Goal: Task Accomplishment & Management: Manage account settings

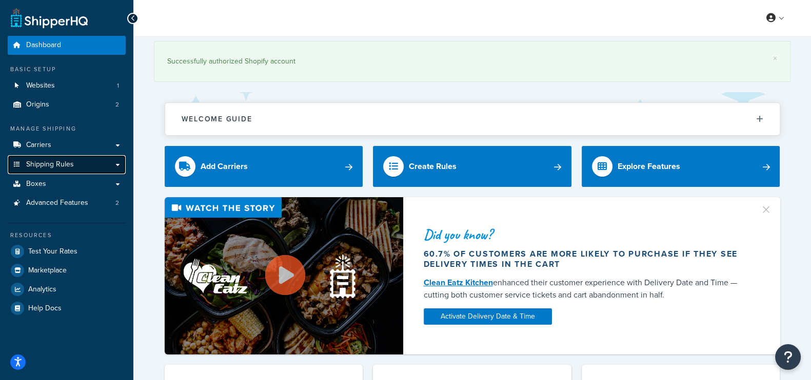
click at [68, 161] on span "Shipping Rules" at bounding box center [50, 165] width 48 height 9
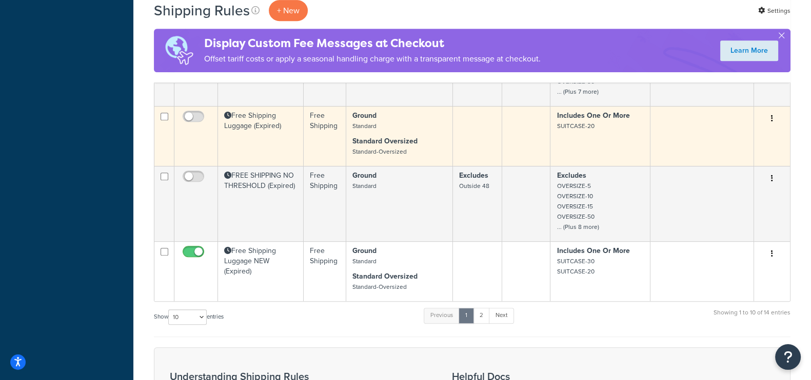
scroll to position [641, 0]
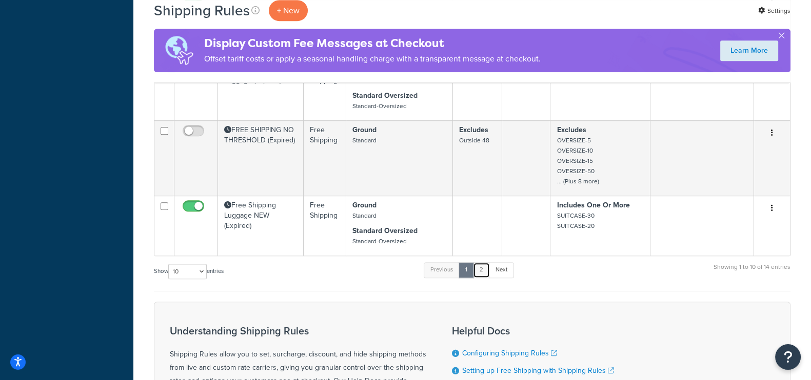
click at [487, 273] on link "2" at bounding box center [481, 270] width 17 height 15
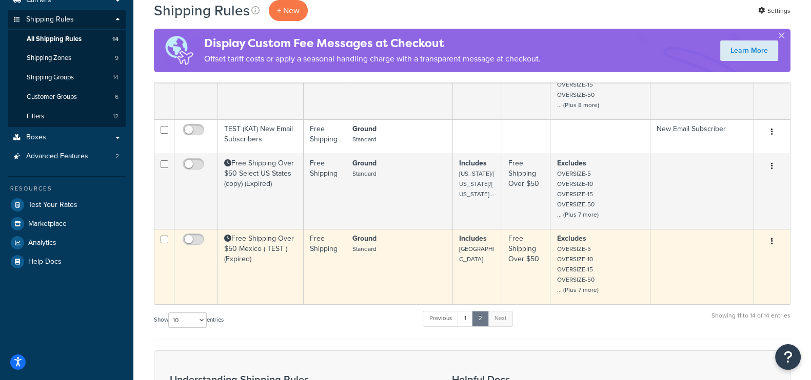
scroll to position [106, 0]
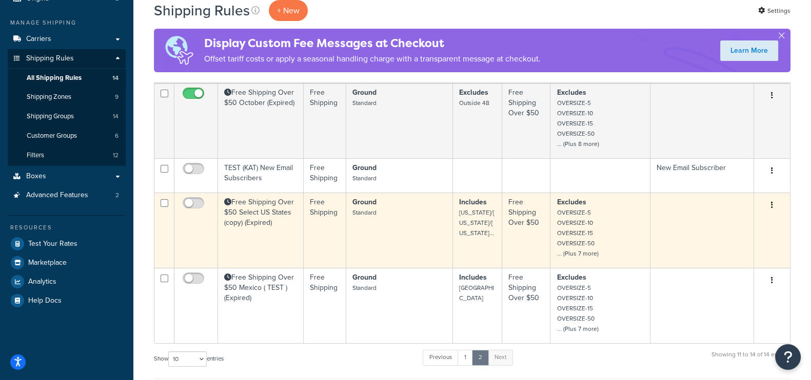
click at [269, 204] on td "Free Shipping Over $50 Select US States (copy) (Expired)" at bounding box center [261, 230] width 86 height 75
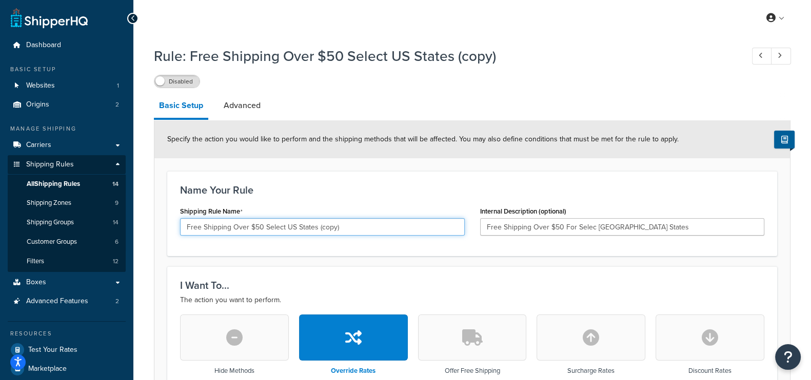
click at [351, 227] on input "Free Shipping Over $50 Select US States (copy)" at bounding box center [322, 226] width 285 height 17
type input "Free Shipping Over $50 Home For College Select State"
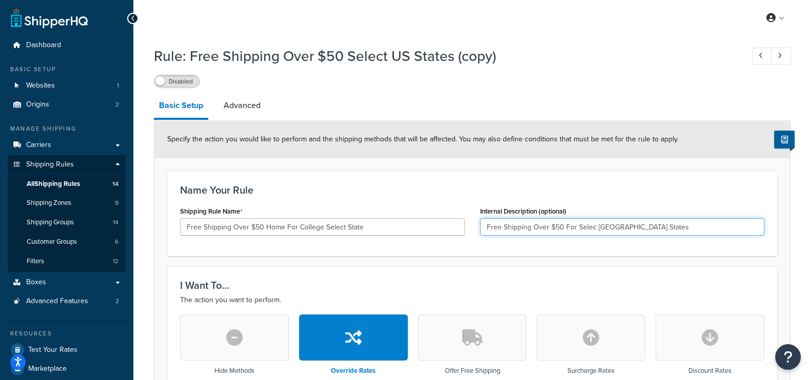
click at [658, 232] on input "Free Shipping Over $50 For Selec US States" at bounding box center [622, 226] width 285 height 17
type input "Free Shipping Over $50 For"
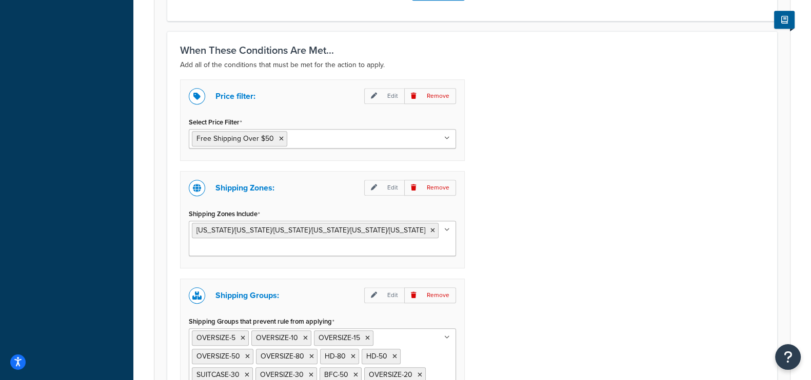
scroll to position [705, 0]
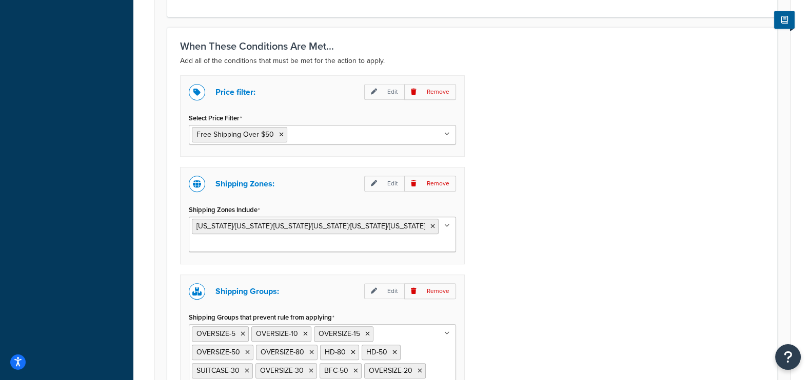
click at [277, 249] on ul "Massachusetts/Washington/Oregon/Texas/Illinois/California" at bounding box center [322, 234] width 267 height 35
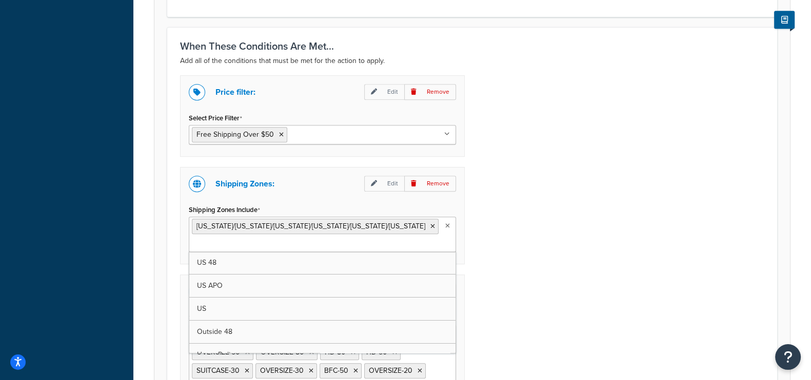
click at [619, 203] on div "Price filter: Edit Remove Select Price Filter Free Shipping Over $50 Free Shipp…" at bounding box center [471, 255] width 599 height 360
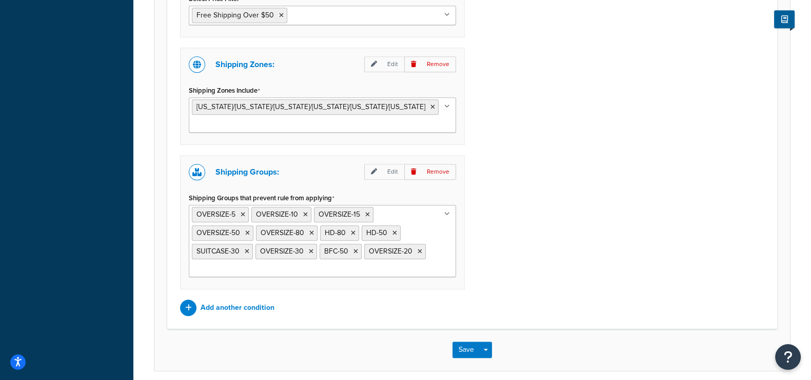
scroll to position [864, 0]
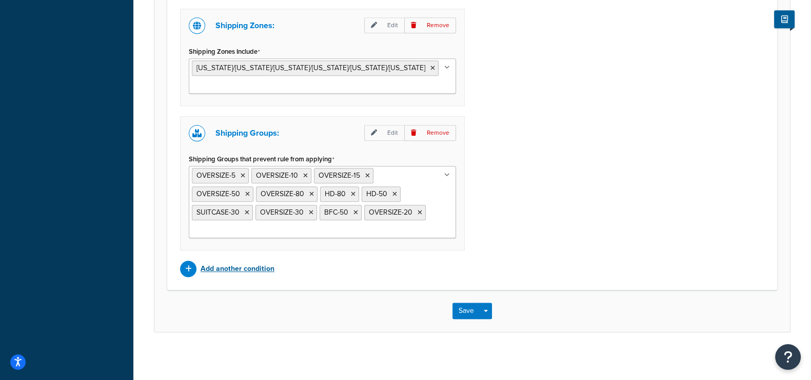
click at [246, 264] on p "Add another condition" at bounding box center [237, 269] width 74 height 14
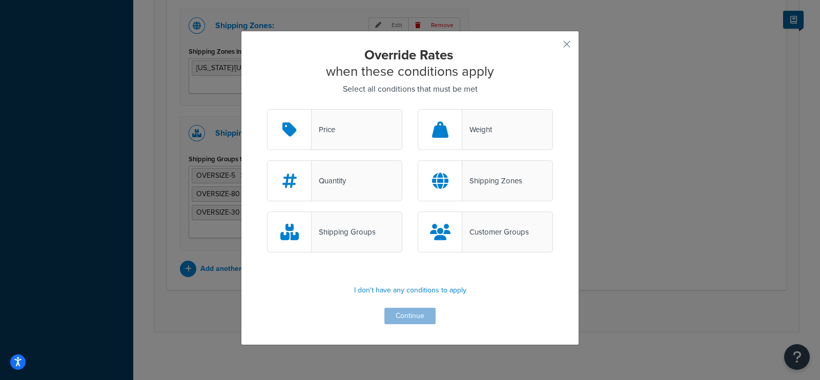
click at [664, 159] on div "Override Rates when these conditions apply Select all conditions that must be m…" at bounding box center [410, 190] width 820 height 380
click at [553, 47] on button "button" at bounding box center [552, 48] width 3 height 3
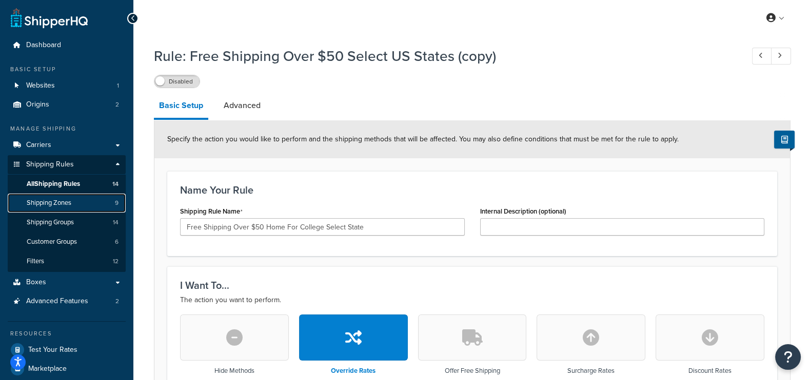
click at [69, 208] on link "Shipping Zones 9" at bounding box center [67, 203] width 118 height 19
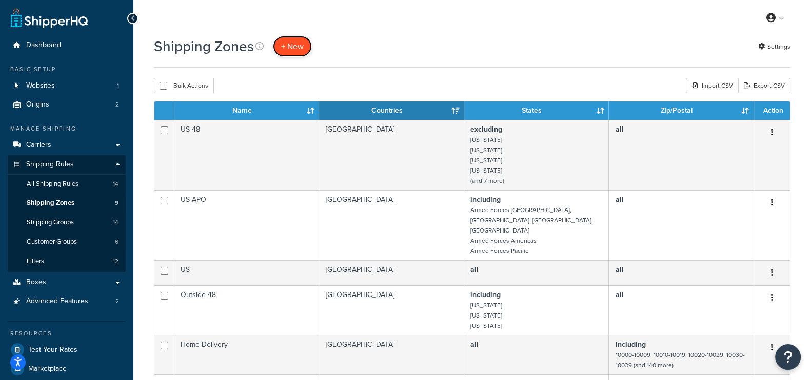
click at [281, 47] on span "+ New" at bounding box center [292, 47] width 23 height 12
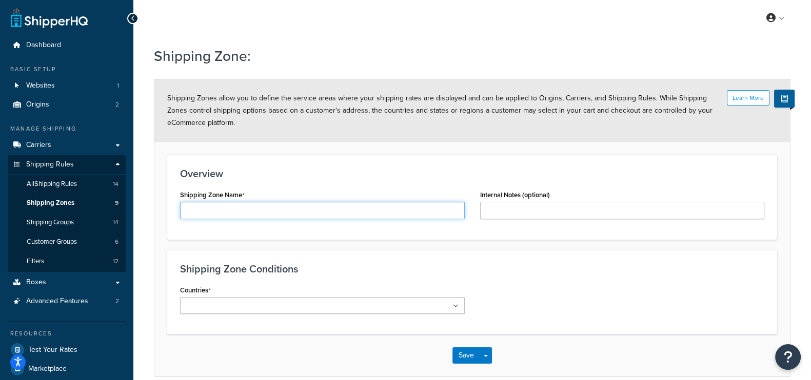
click at [266, 217] on input "Shipping Zone Name" at bounding box center [322, 210] width 285 height 17
type input "West Universities"
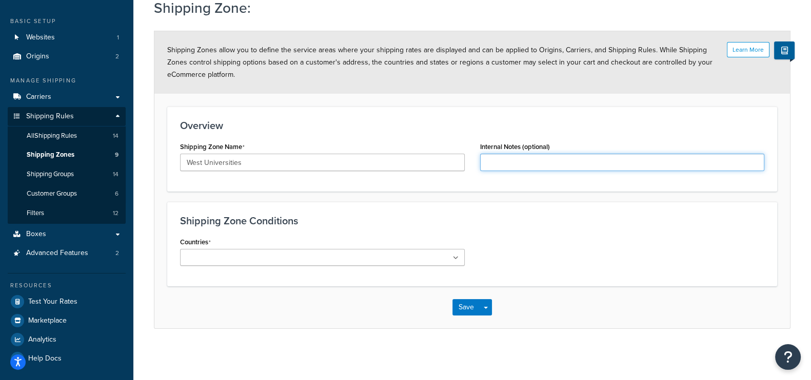
scroll to position [49, 0]
type input "U"
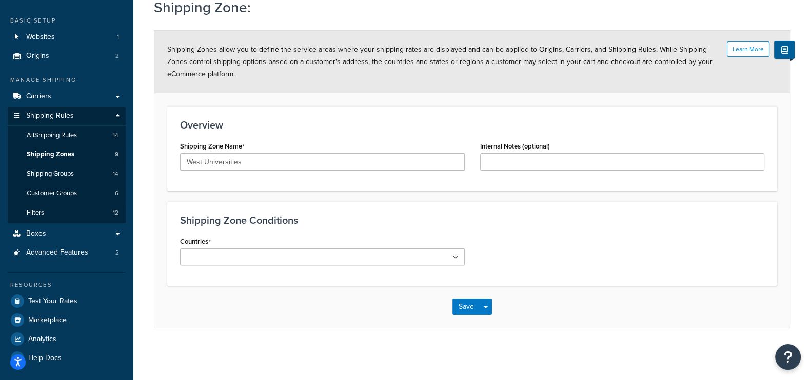
click at [276, 260] on ul at bounding box center [322, 257] width 285 height 17
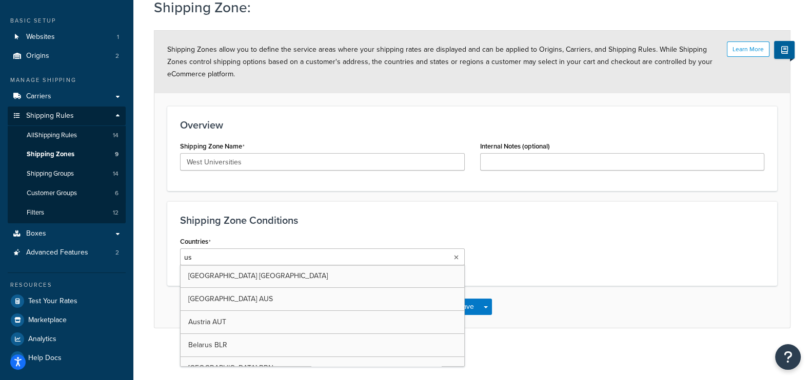
type input "usa"
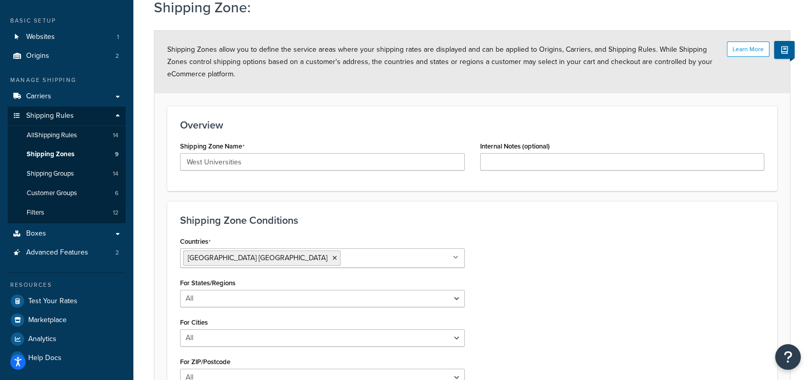
click at [368, 215] on h3 "Shipping Zone Conditions" at bounding box center [472, 220] width 584 height 11
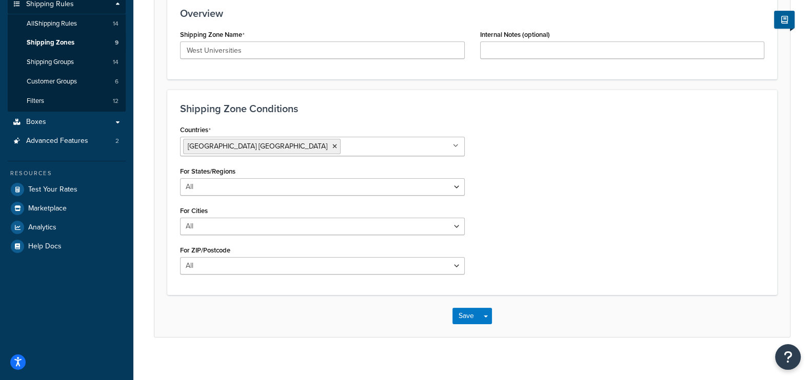
scroll to position [169, 0]
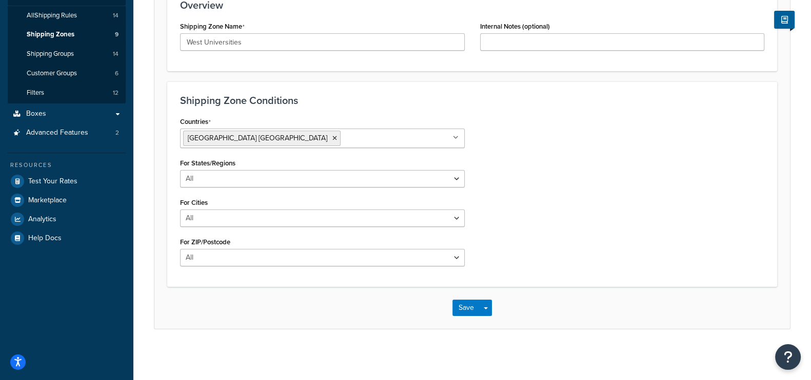
click at [254, 188] on div "Countries [GEOGRAPHIC_DATA] [GEOGRAPHIC_DATA] All Countries ALL [GEOGRAPHIC_DAT…" at bounding box center [322, 194] width 300 height 160
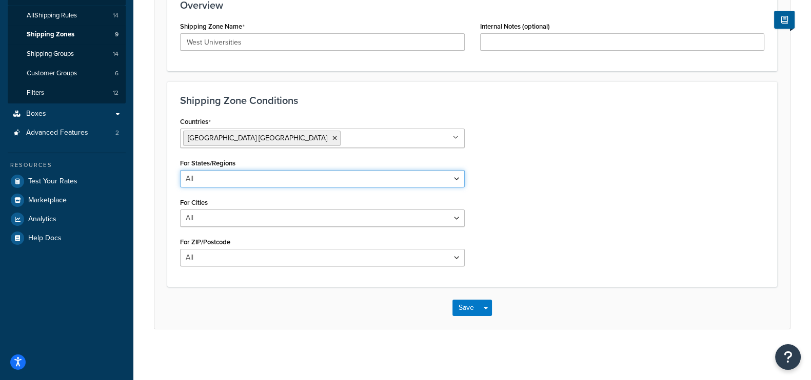
click at [259, 180] on select "All Including Excluding" at bounding box center [322, 178] width 285 height 17
select select "including"
click at [180, 170] on select "All Including Excluding" at bounding box center [322, 178] width 285 height 17
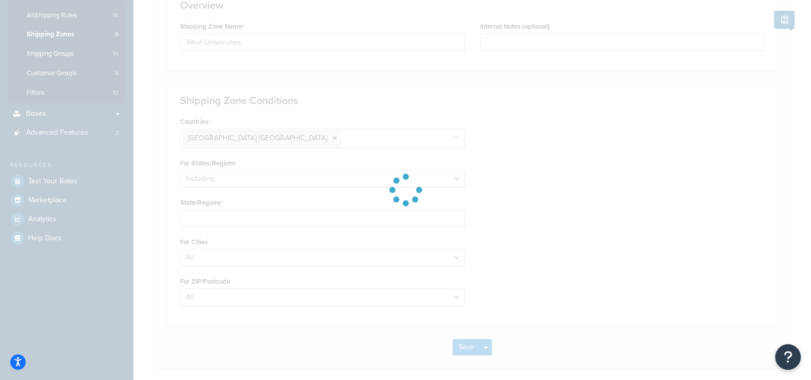
click at [209, 216] on div at bounding box center [405, 190] width 811 height 380
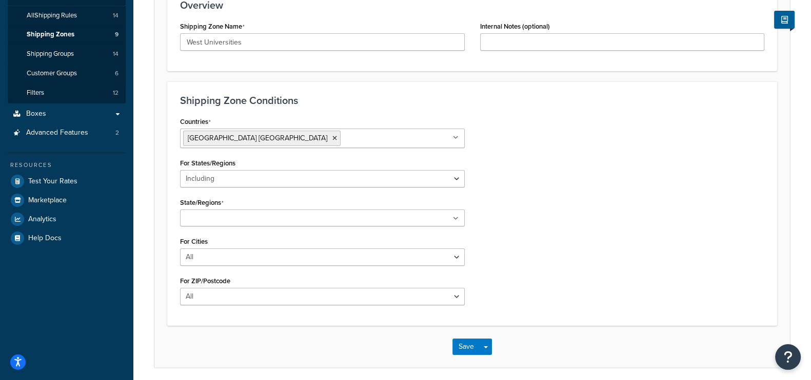
click at [208, 217] on input "State/Regions" at bounding box center [228, 218] width 91 height 11
type input "w"
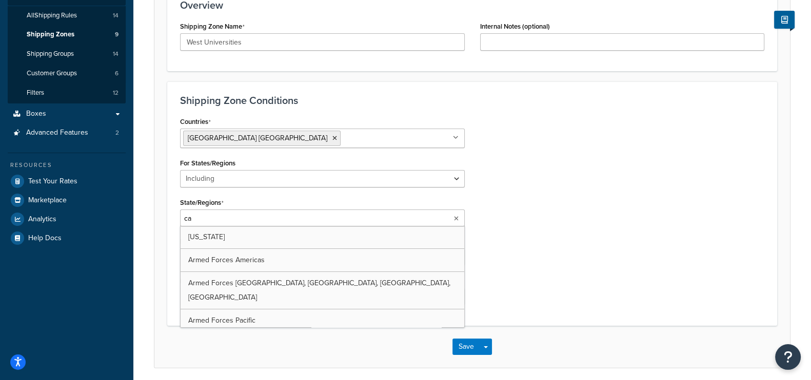
type input "cal"
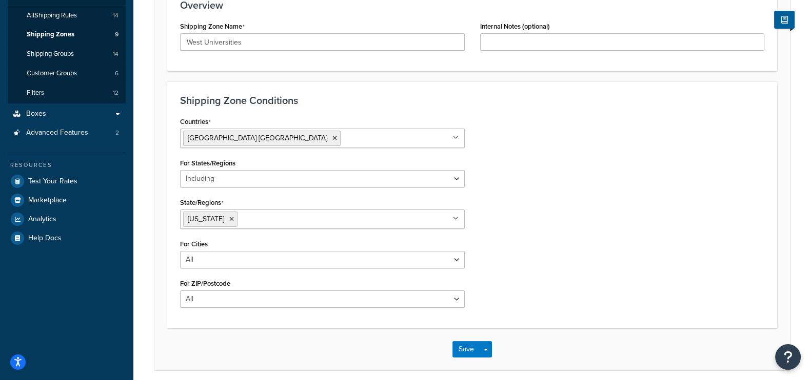
click at [570, 211] on div "Countries [GEOGRAPHIC_DATA] [GEOGRAPHIC_DATA] All Countries ALL [GEOGRAPHIC_DAT…" at bounding box center [471, 215] width 599 height 202
click at [251, 214] on input "State/Regions" at bounding box center [285, 218] width 91 height 11
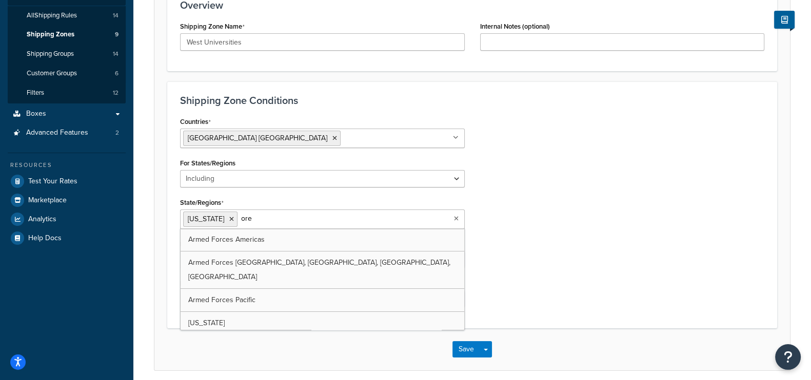
type input "oreg"
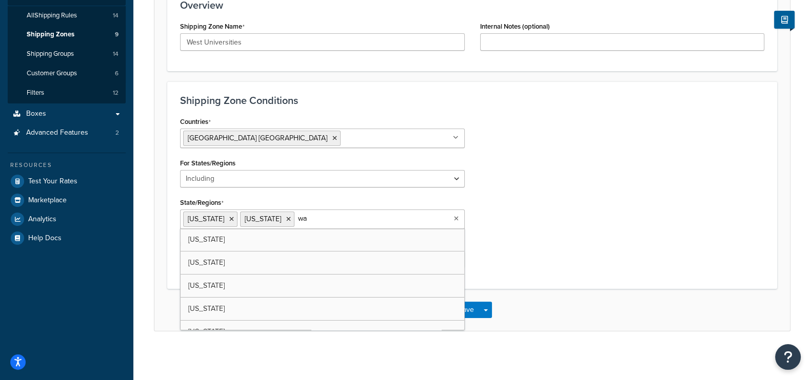
type input "was"
type input "sout"
click at [590, 205] on div "Countries [GEOGRAPHIC_DATA] [GEOGRAPHIC_DATA] All Countries ALL [GEOGRAPHIC_DAT…" at bounding box center [471, 195] width 599 height 162
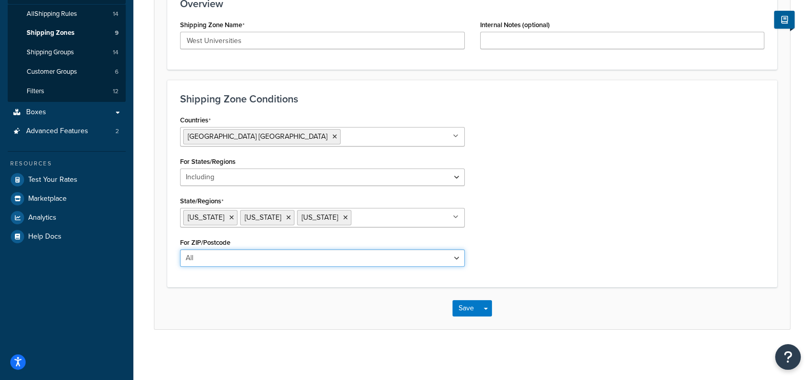
click at [320, 257] on select "All Including Excluding" at bounding box center [322, 258] width 285 height 17
select select "including"
click at [180, 250] on select "All Including Excluding" at bounding box center [322, 258] width 285 height 17
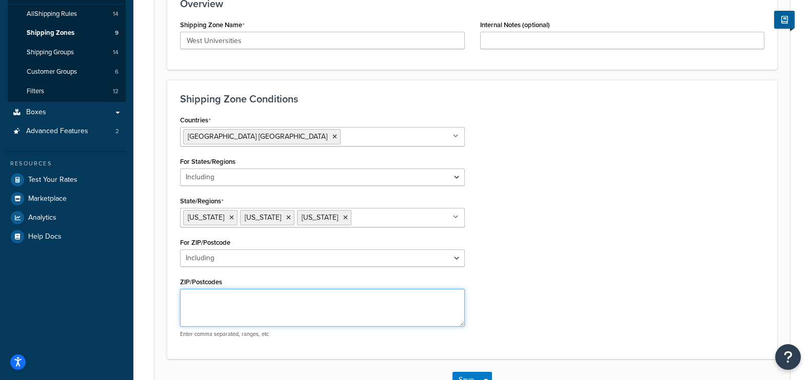
click at [278, 315] on textarea "ZIP/Postcodes" at bounding box center [322, 308] width 285 height 38
